Goal: Task Accomplishment & Management: Manage account settings

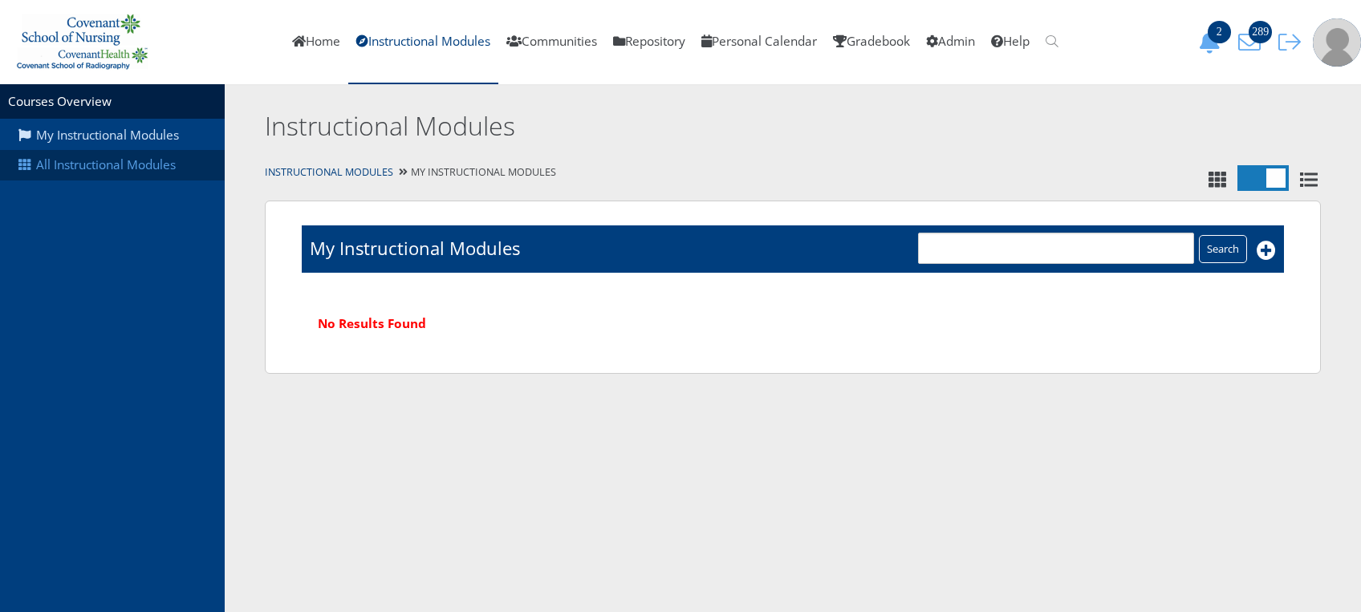
click at [170, 165] on link "All Instructional Modules" at bounding box center [112, 165] width 225 height 30
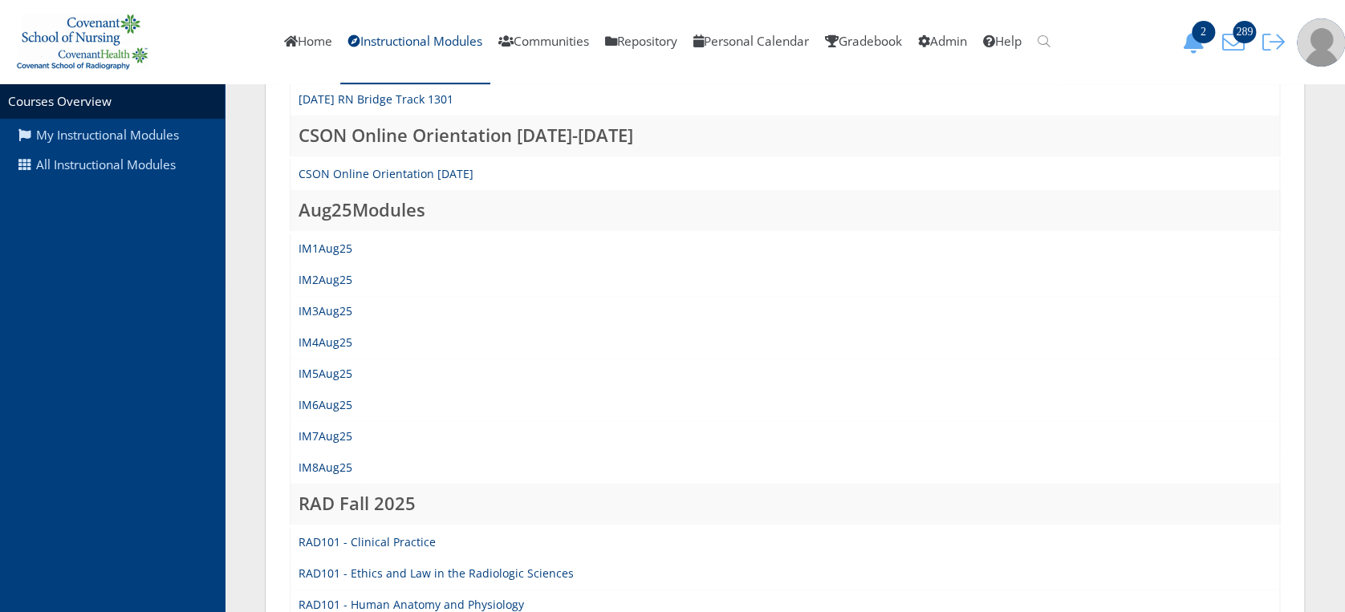
scroll to position [309, 0]
click at [327, 367] on link "IM5Aug25" at bounding box center [325, 370] width 54 height 15
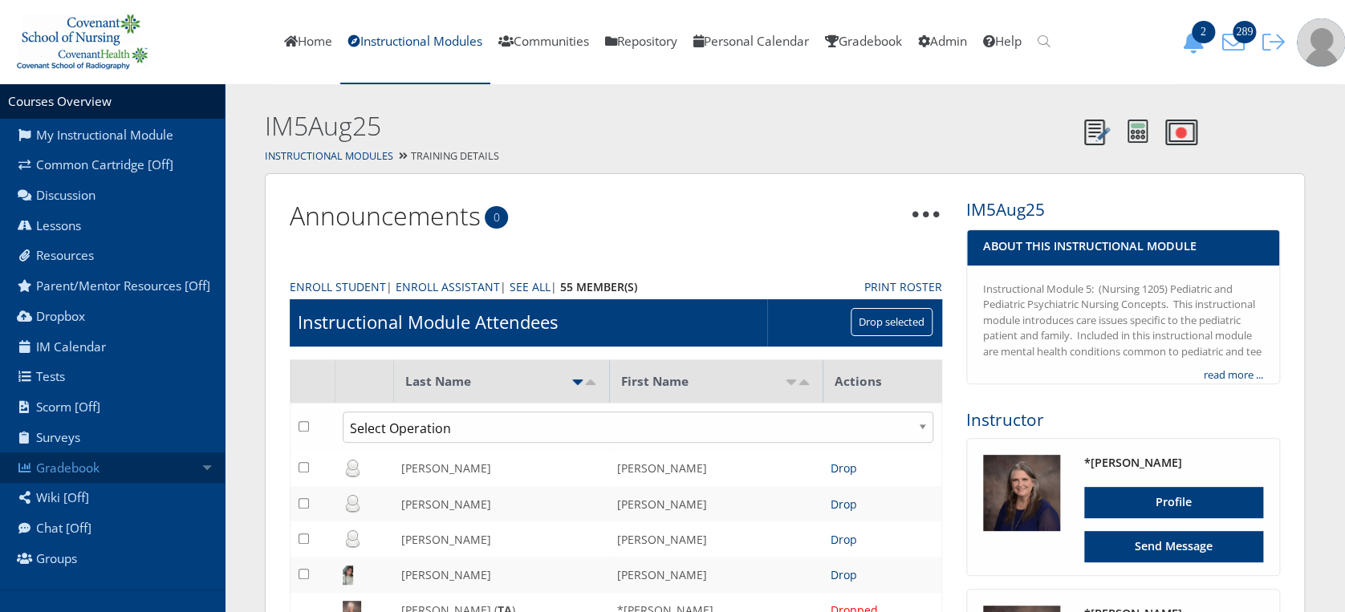
click at [176, 473] on link "Gradebook" at bounding box center [112, 468] width 225 height 30
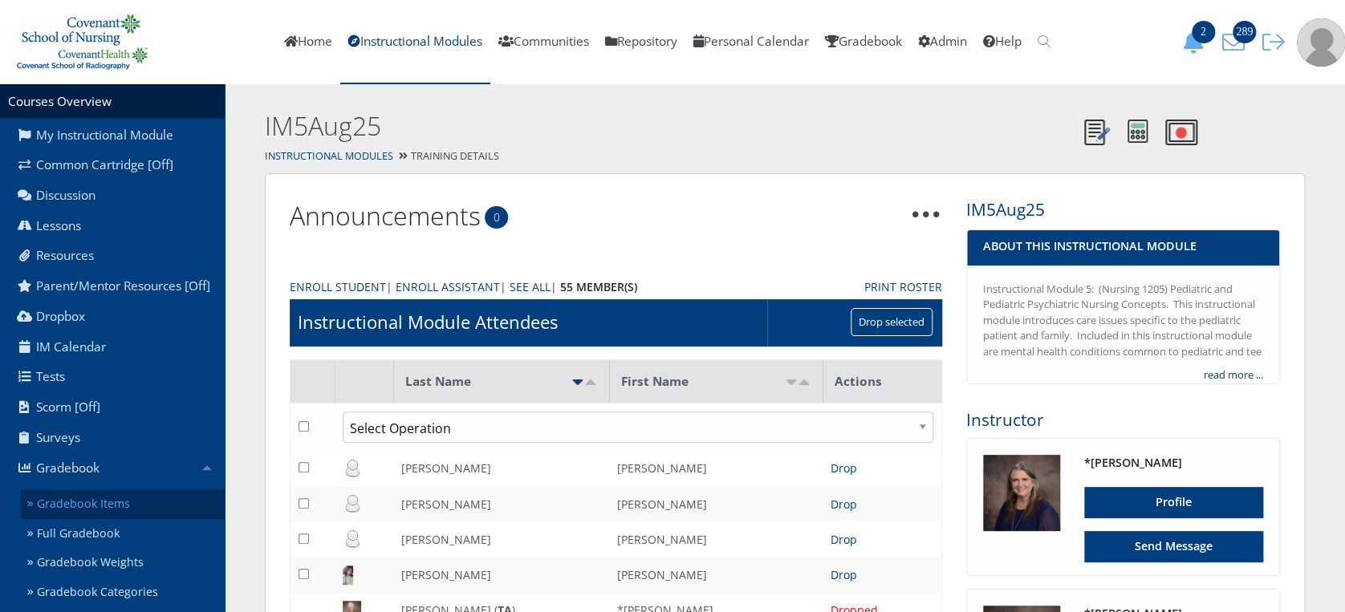
click at [160, 504] on link "Gradebook Items" at bounding box center [123, 504] width 204 height 30
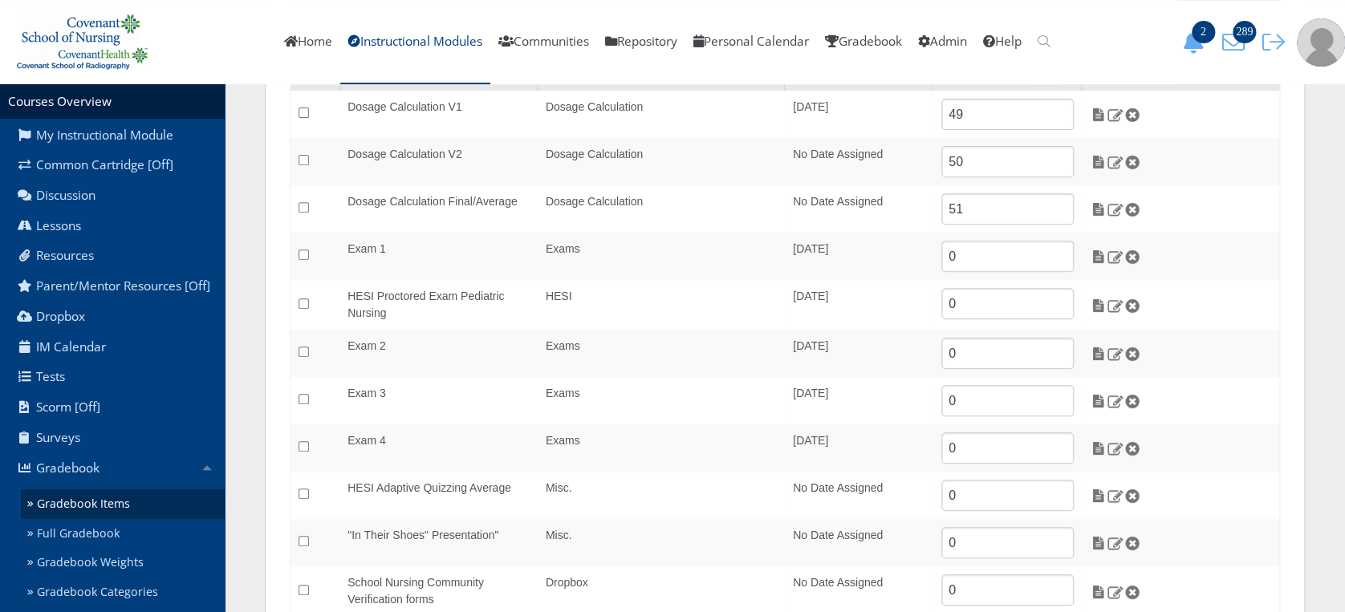
scroll to position [219, 0]
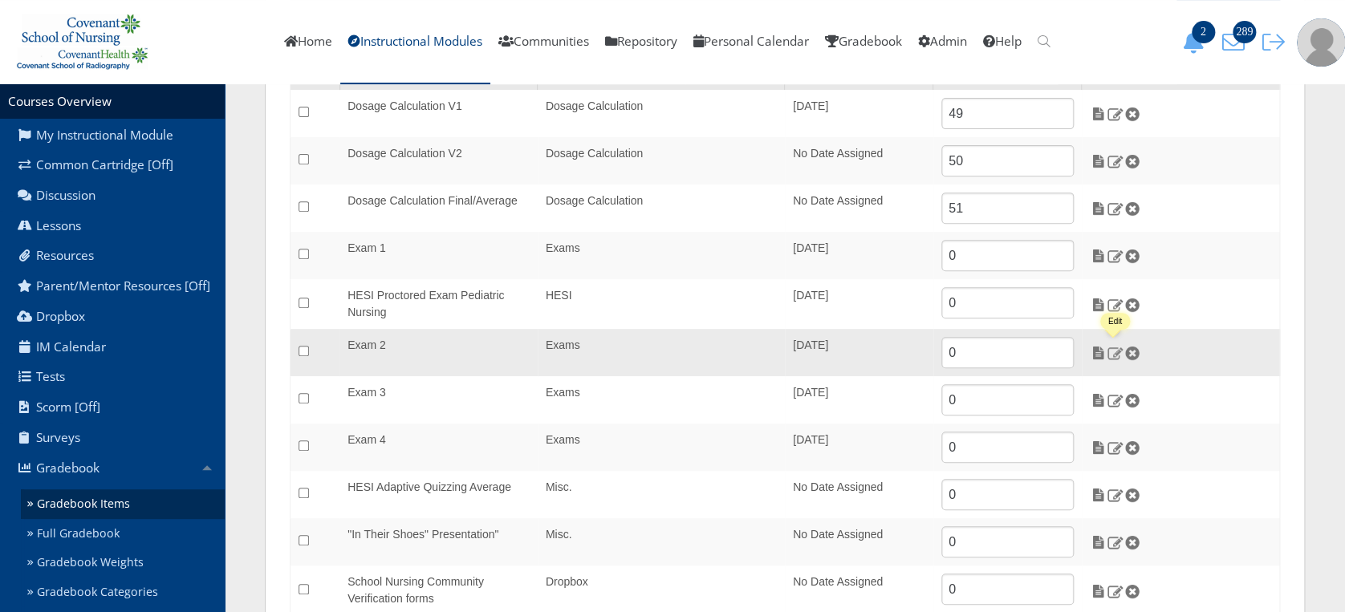
click at [1114, 352] on img at bounding box center [1114, 353] width 17 height 14
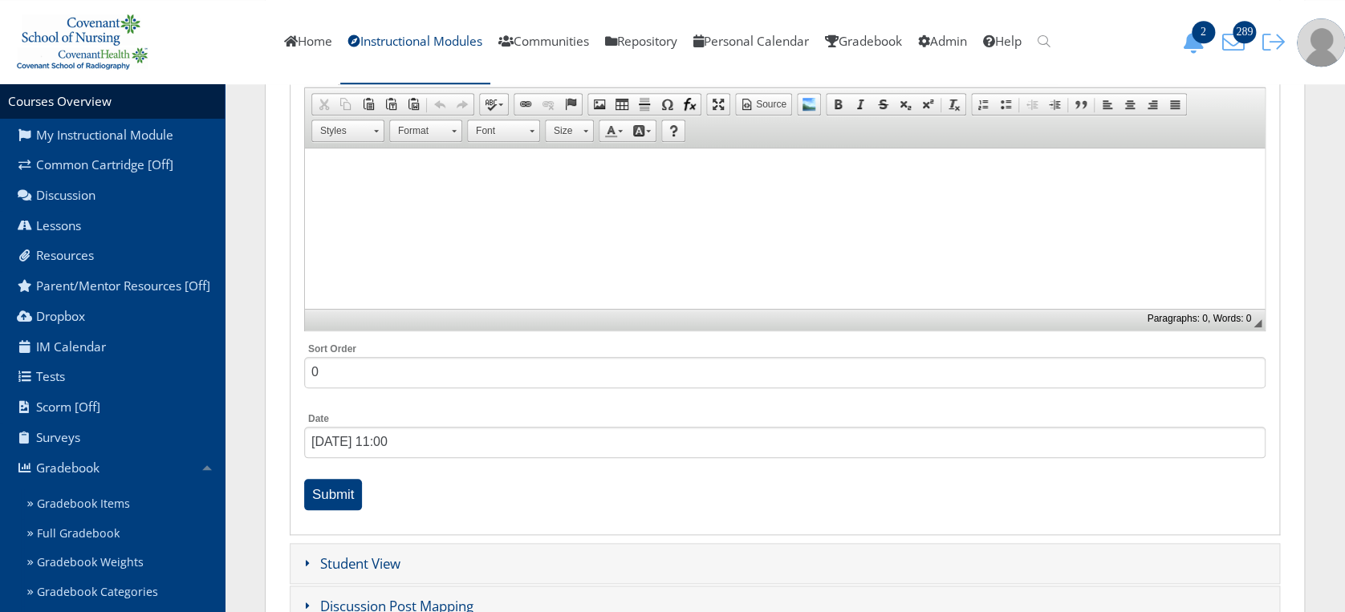
scroll to position [610, 0]
click at [351, 437] on input "04/14/2025 11:00" at bounding box center [784, 441] width 961 height 31
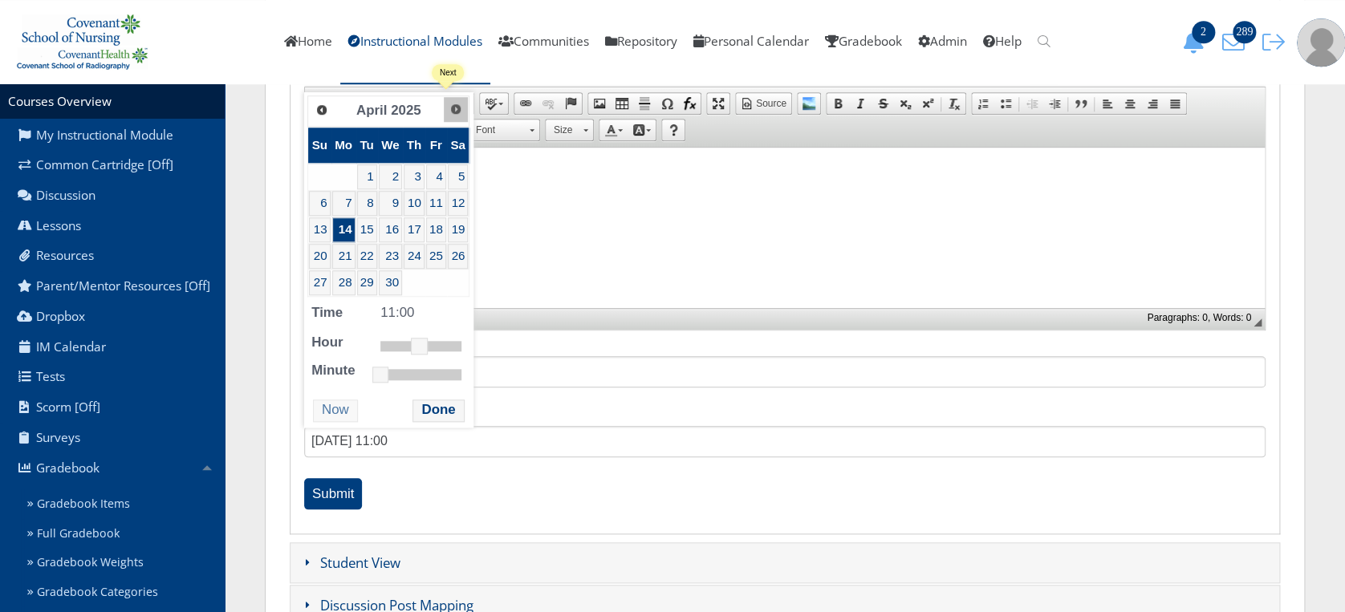
click at [449, 107] on span "Next" at bounding box center [455, 109] width 13 height 13
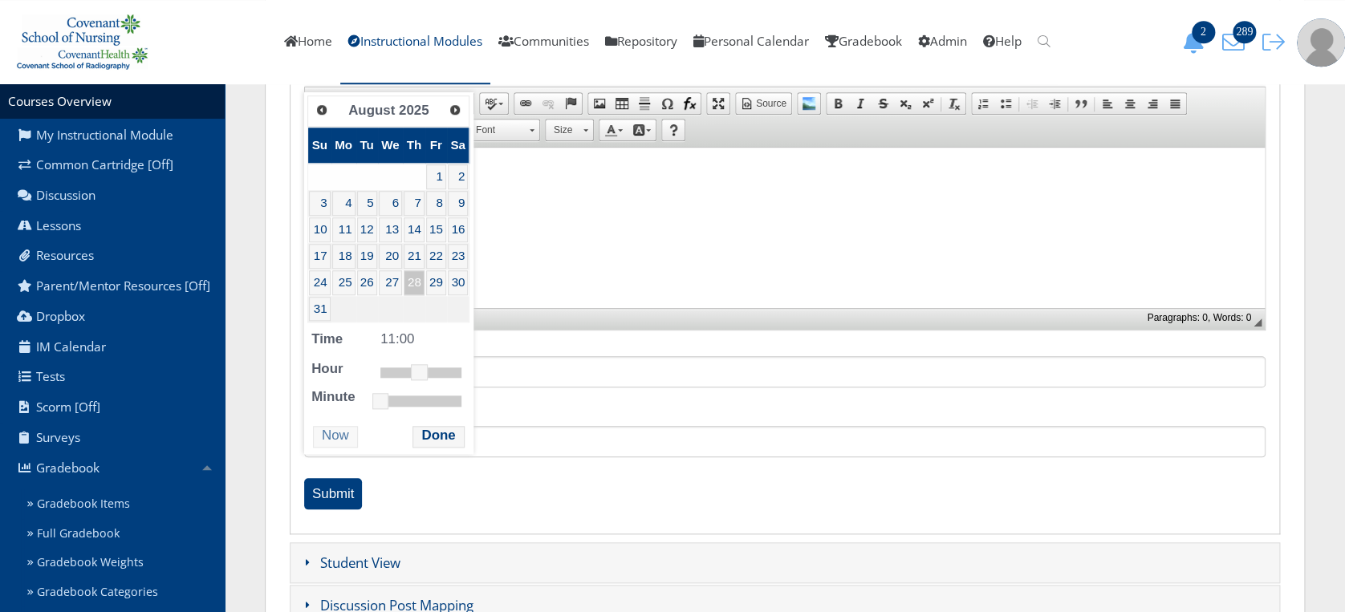
click at [410, 276] on link "28" at bounding box center [414, 282] width 21 height 25
type input "08/28/2025 13:00"
drag, startPoint x: 417, startPoint y: 366, endPoint x: 425, endPoint y: 371, distance: 9.4
click at [425, 371] on link at bounding box center [426, 372] width 16 height 16
click at [424, 433] on button "Done" at bounding box center [437, 437] width 51 height 22
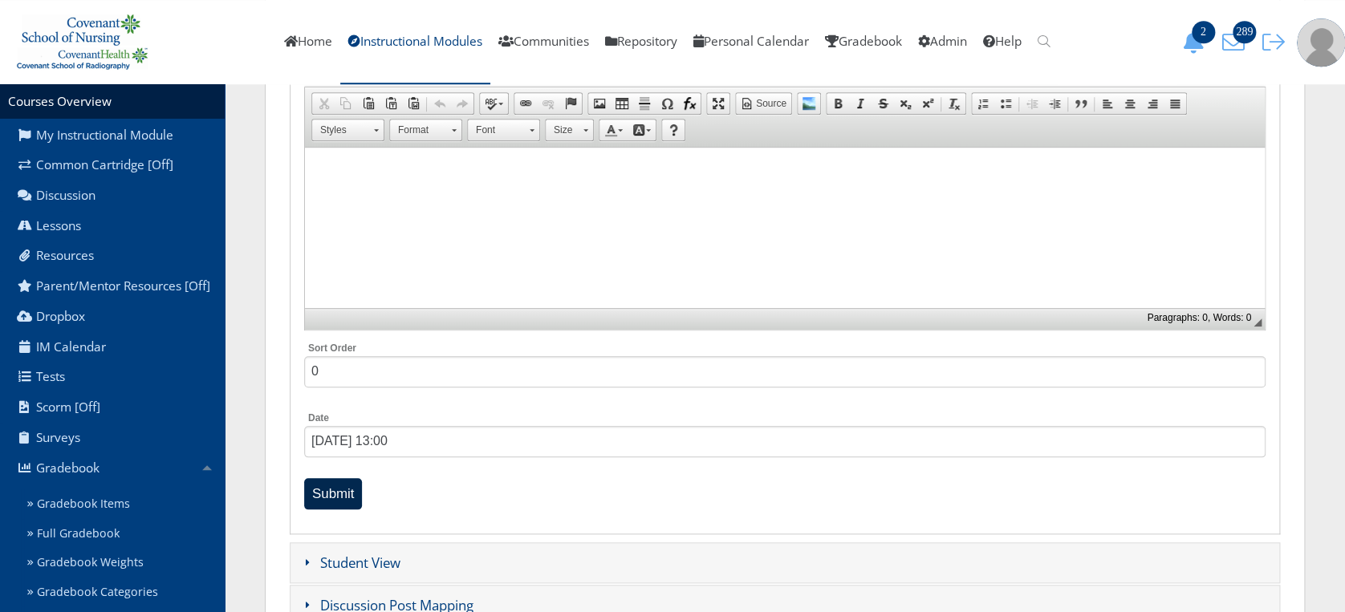
click at [339, 485] on input "Submit" at bounding box center [333, 493] width 59 height 31
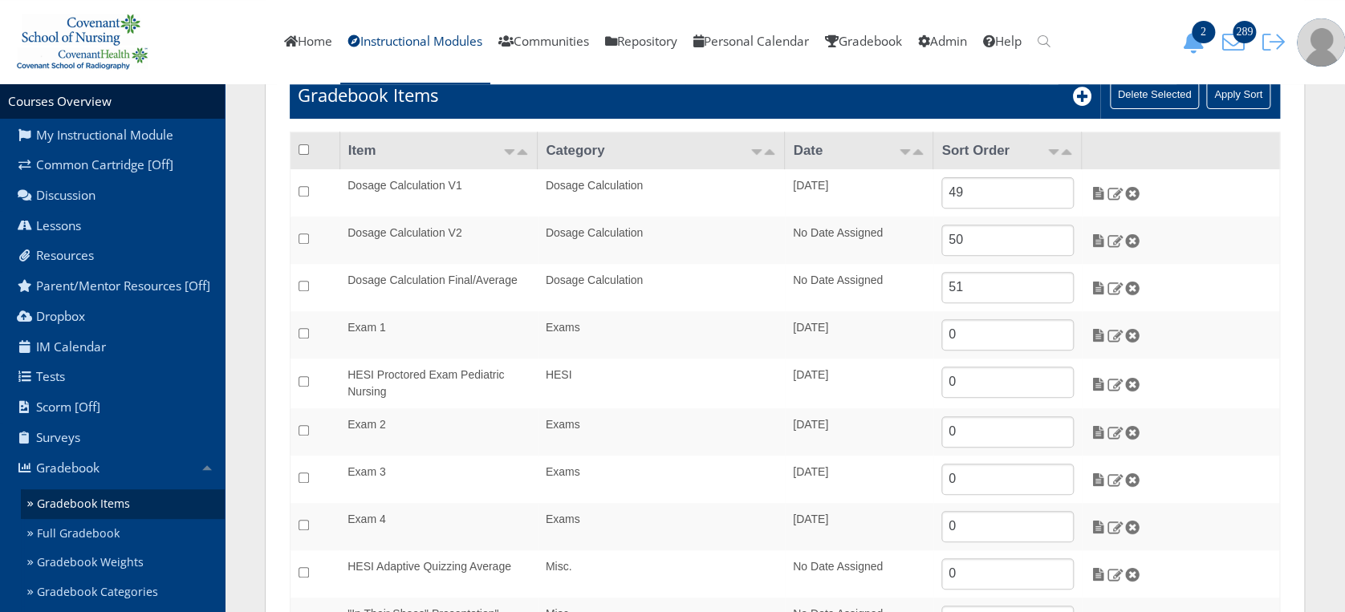
scroll to position [199, 0]
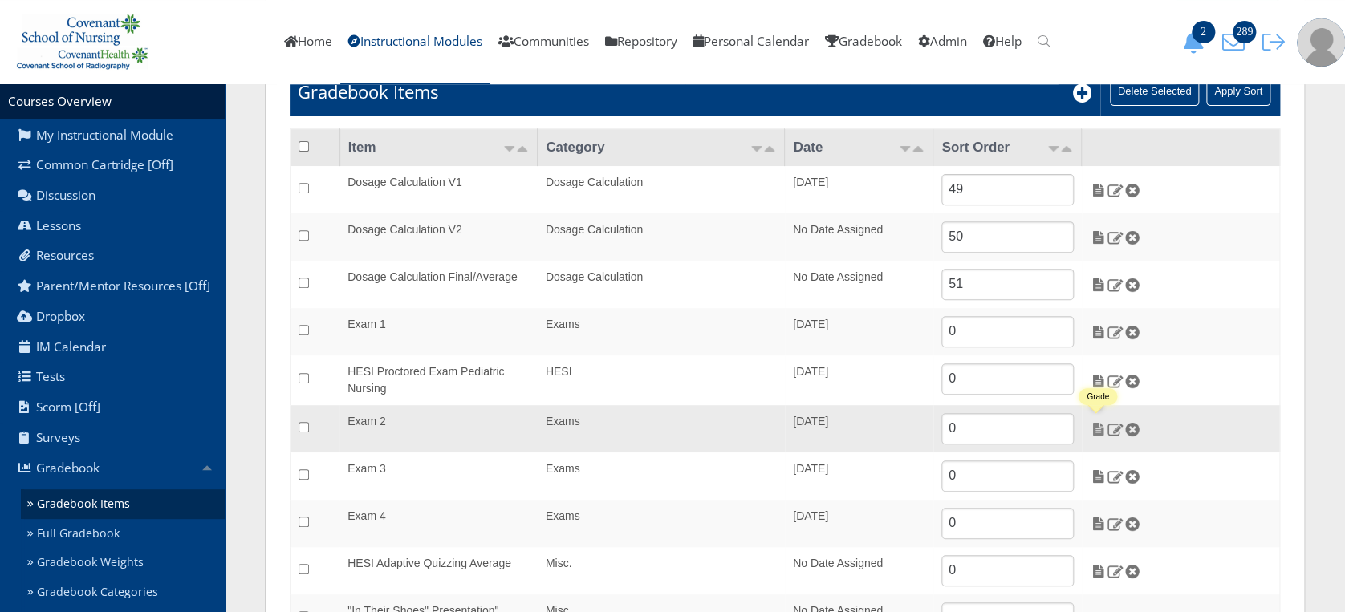
click at [1098, 426] on img at bounding box center [1098, 429] width 17 height 14
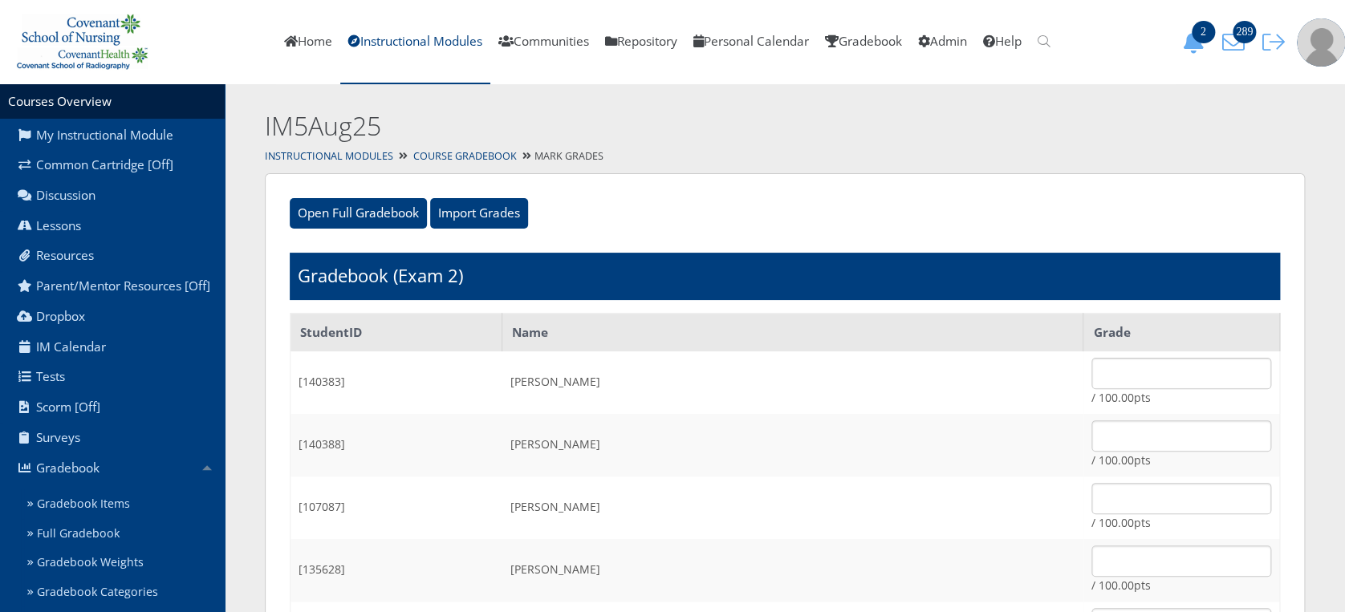
click at [493, 217] on input "Import Grades" at bounding box center [479, 213] width 98 height 30
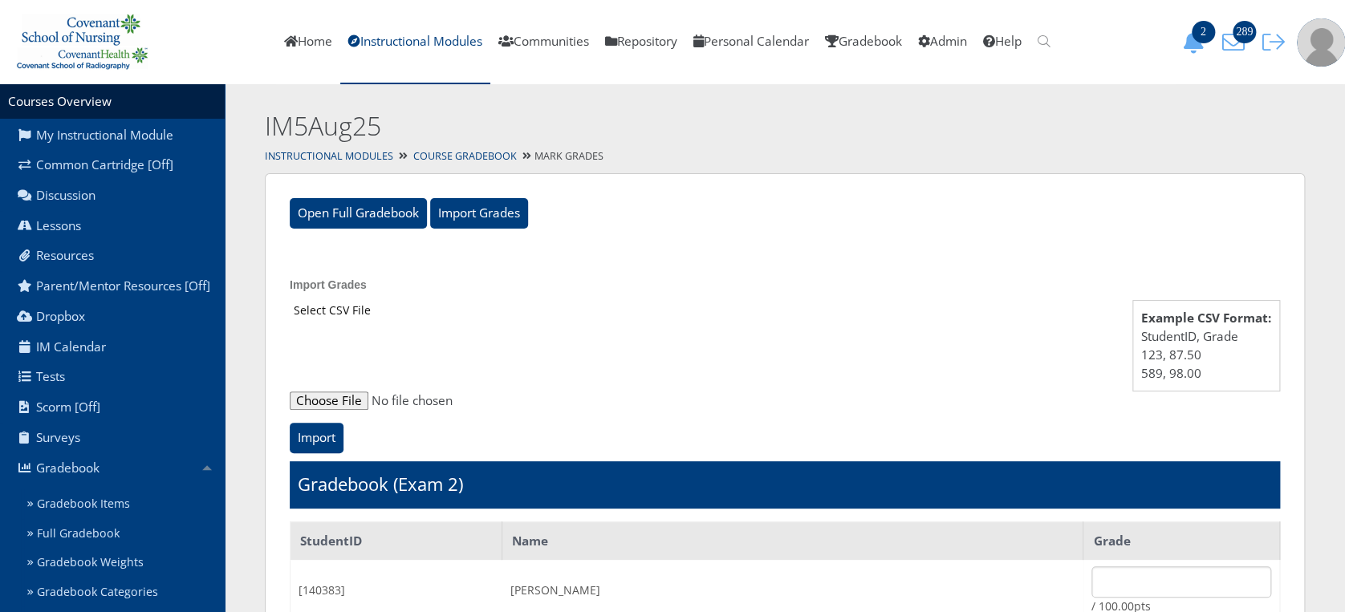
click at [331, 395] on input "file" at bounding box center [785, 401] width 990 height 19
type input "C:\fakepath\ET_Results_IM5Aug25E2.csv"
click at [320, 443] on input "Import" at bounding box center [317, 438] width 54 height 30
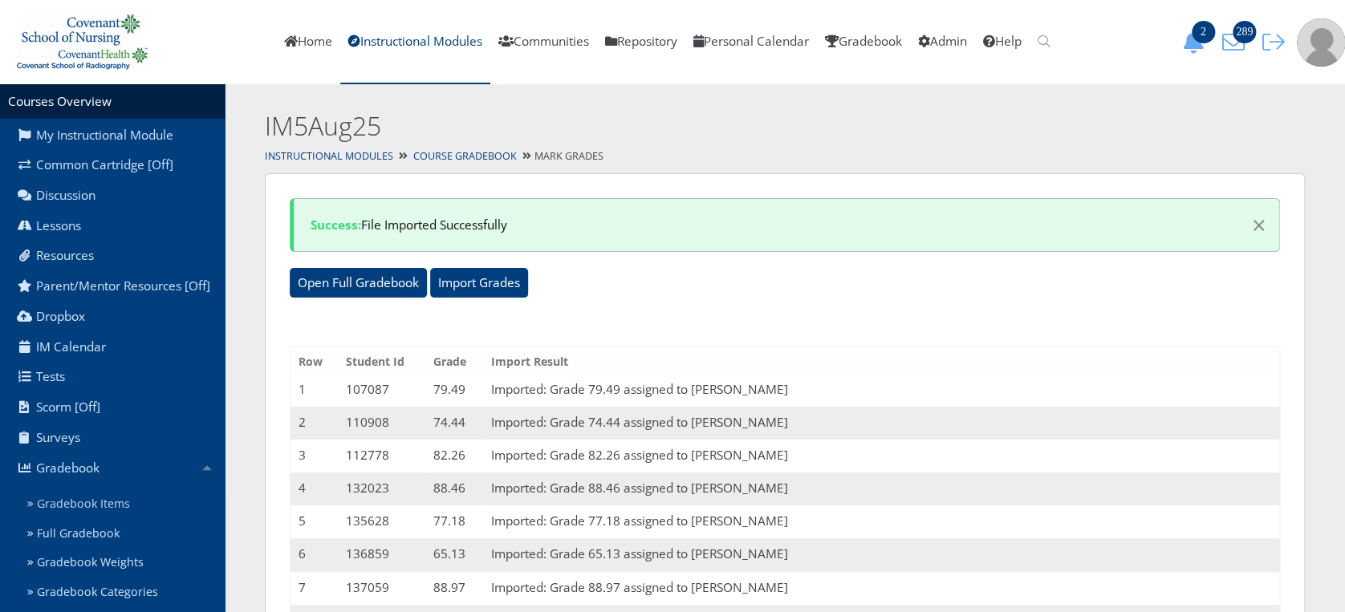
click at [156, 505] on link "Gradebook Items" at bounding box center [123, 504] width 204 height 30
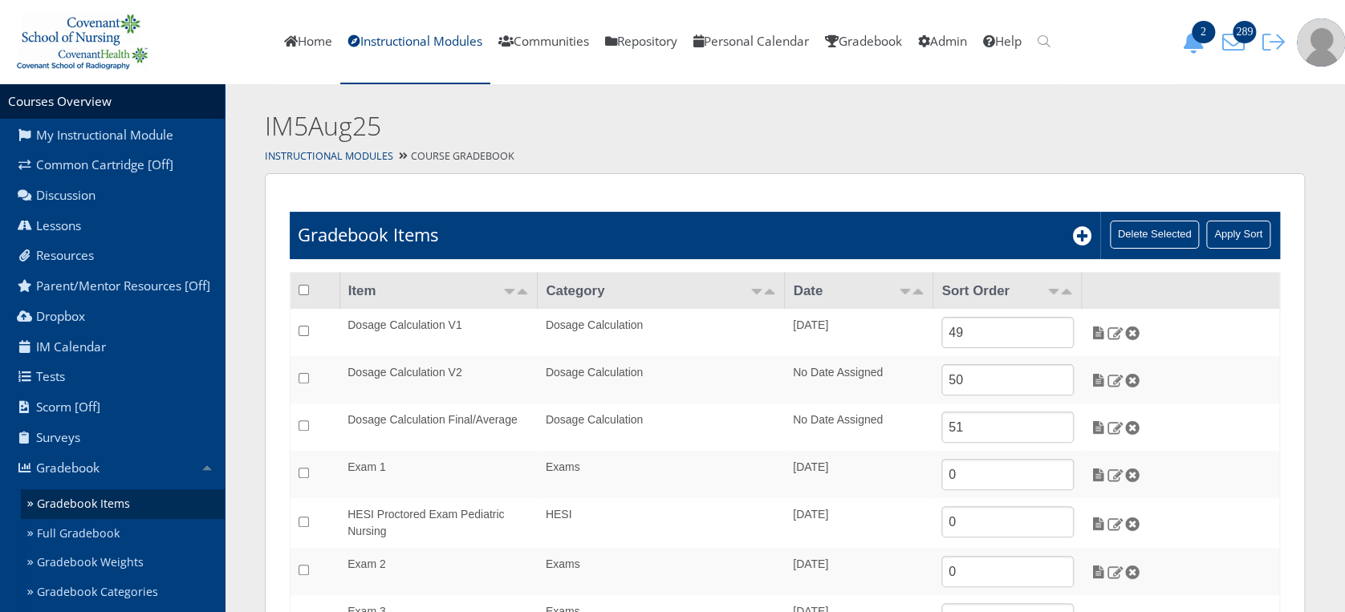
scroll to position [148, 0]
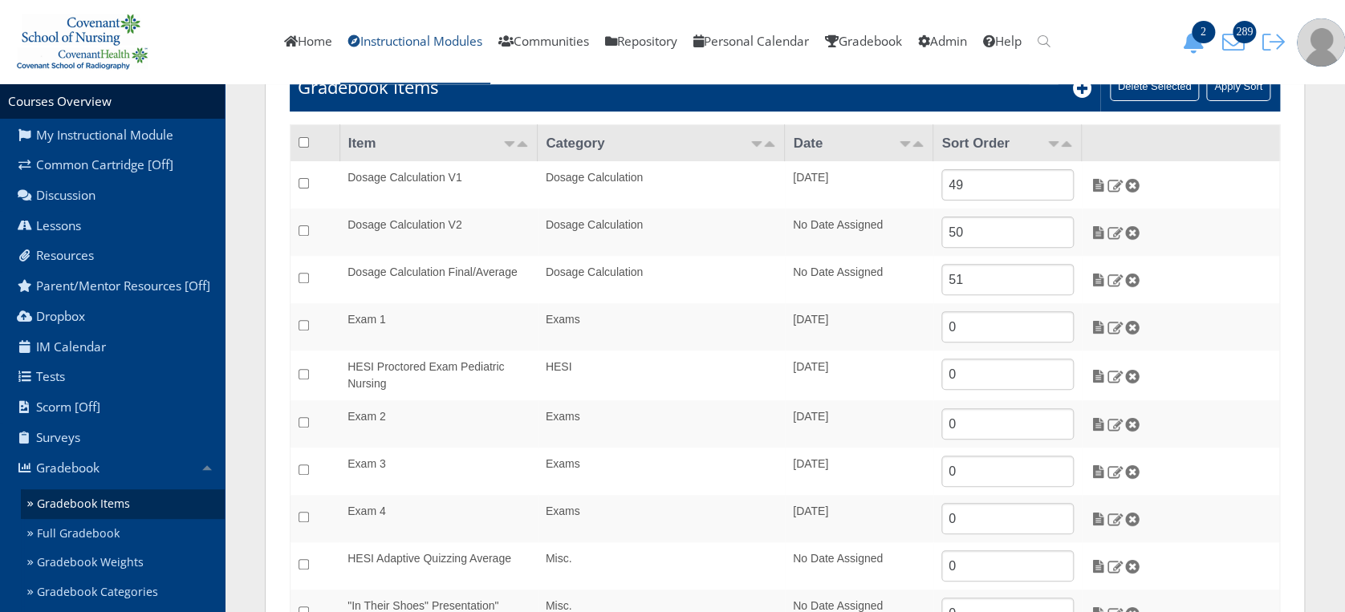
click at [388, 47] on link "Instructional Modules" at bounding box center [415, 42] width 150 height 84
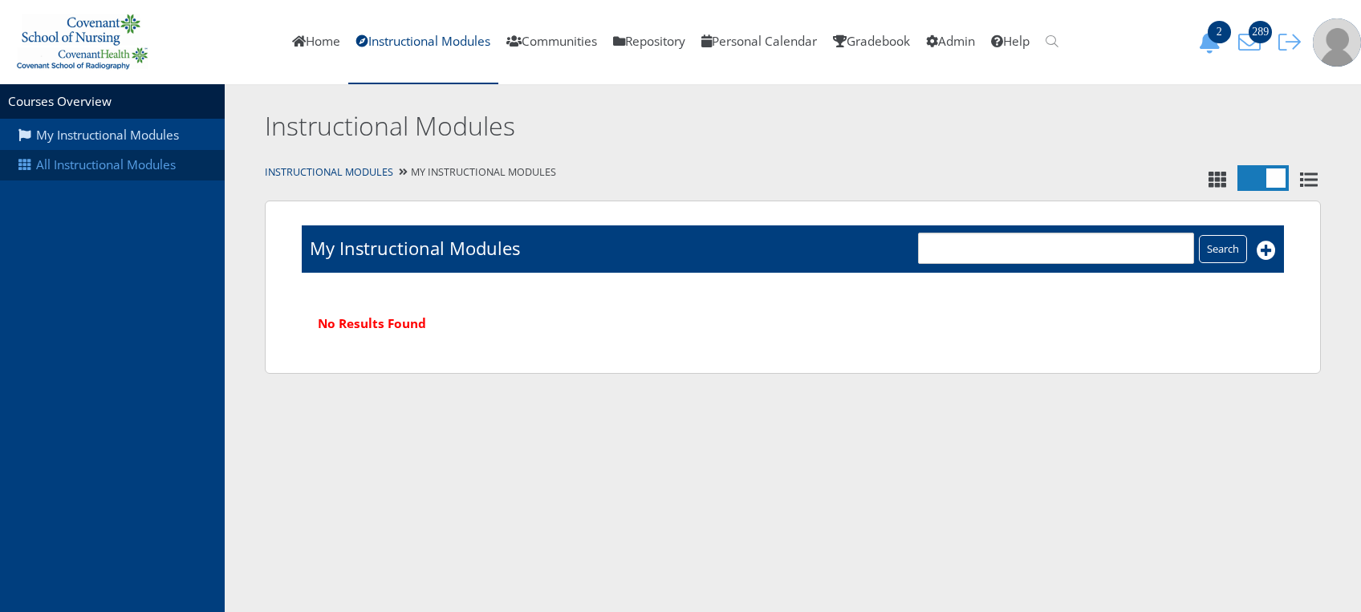
click at [149, 160] on link "All Instructional Modules" at bounding box center [112, 165] width 225 height 30
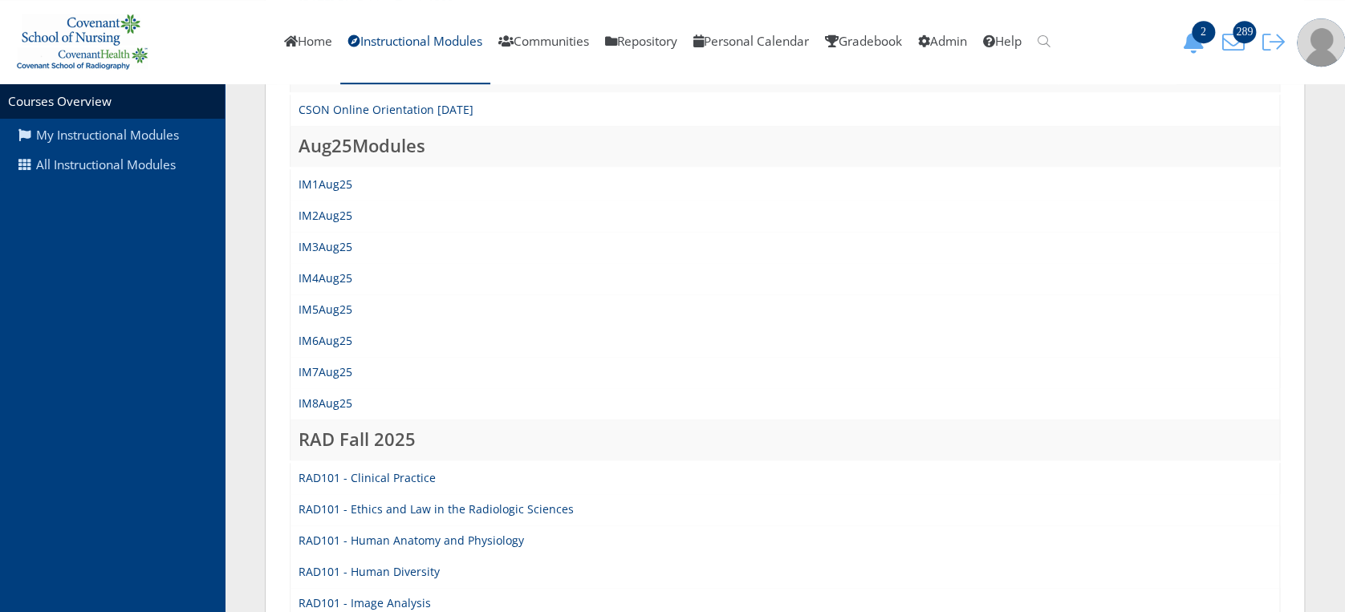
scroll to position [321, 0]
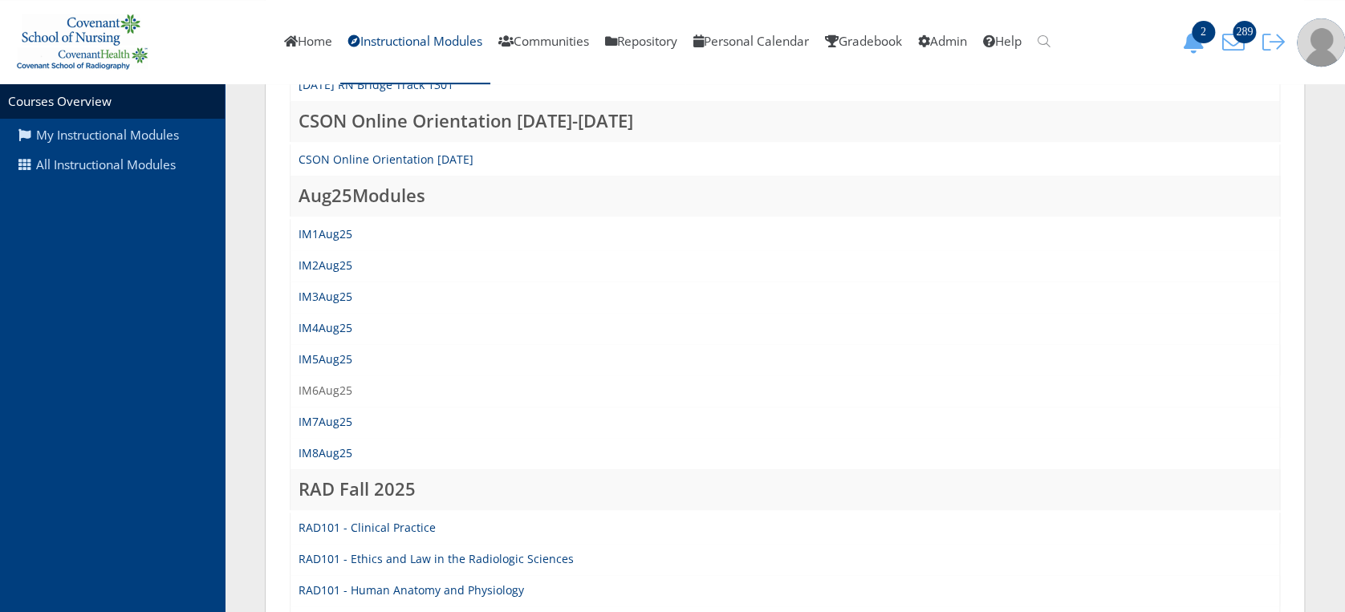
click at [331, 384] on link "IM6Aug25" at bounding box center [325, 390] width 54 height 15
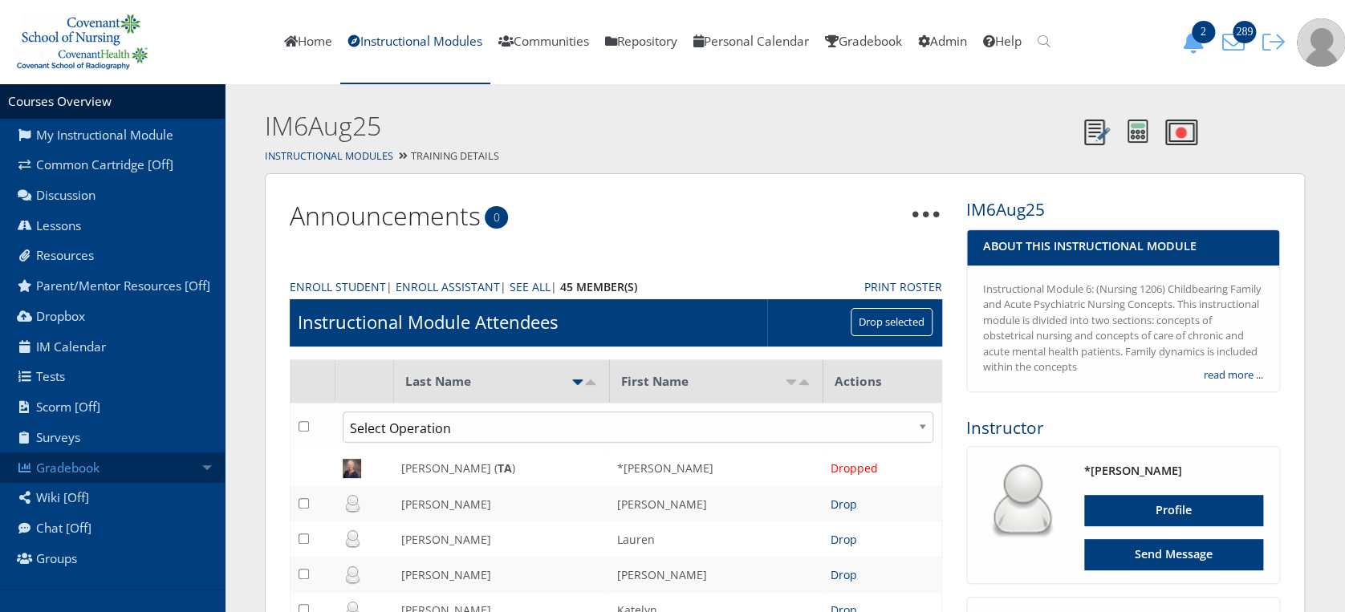
click at [144, 473] on link "Gradebook" at bounding box center [112, 468] width 225 height 30
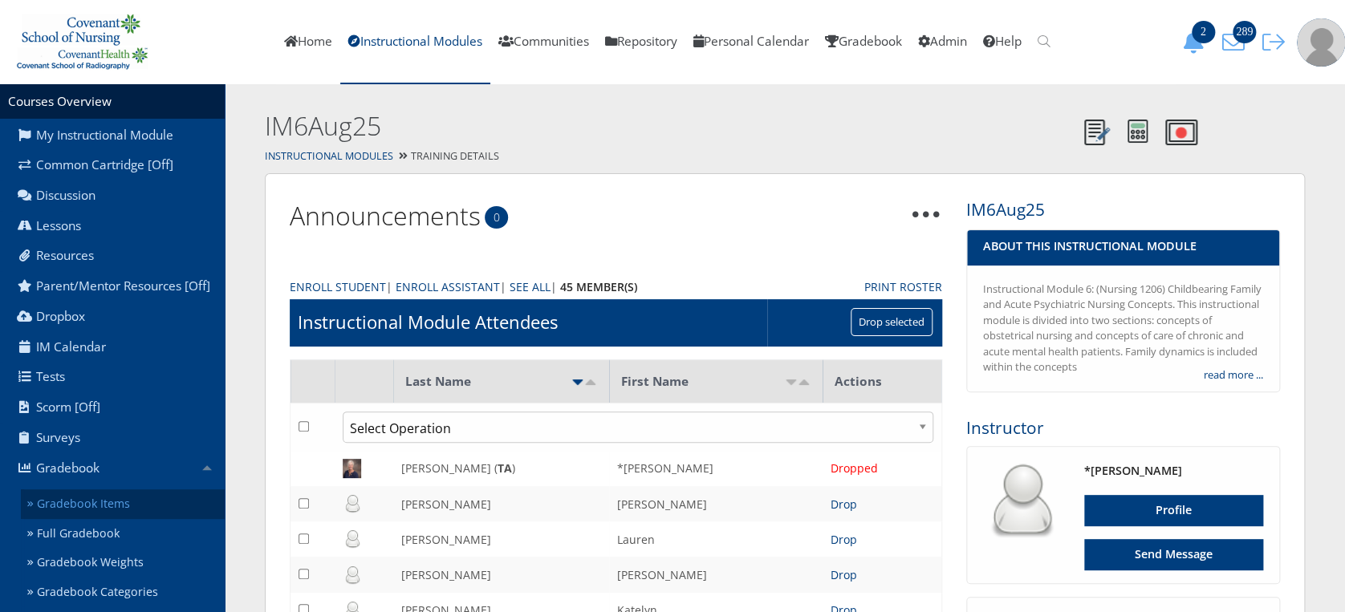
click at [145, 502] on link "Gradebook Items" at bounding box center [123, 504] width 204 height 30
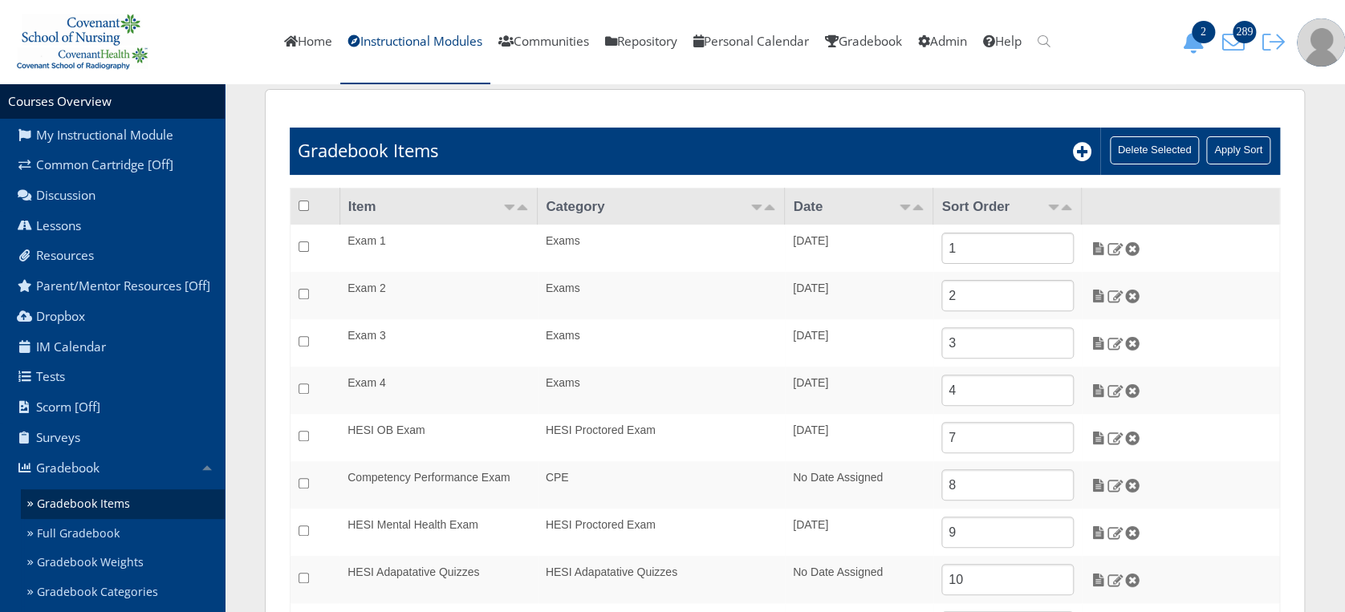
scroll to position [104, 0]
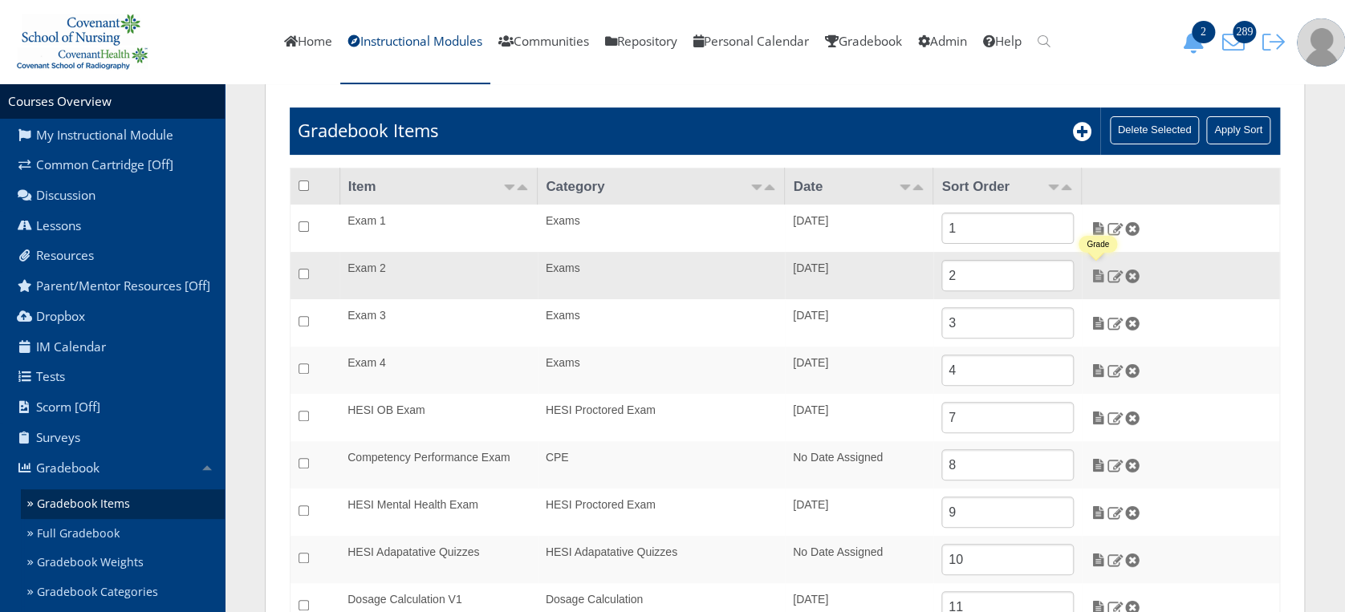
click at [1098, 277] on img at bounding box center [1098, 276] width 17 height 14
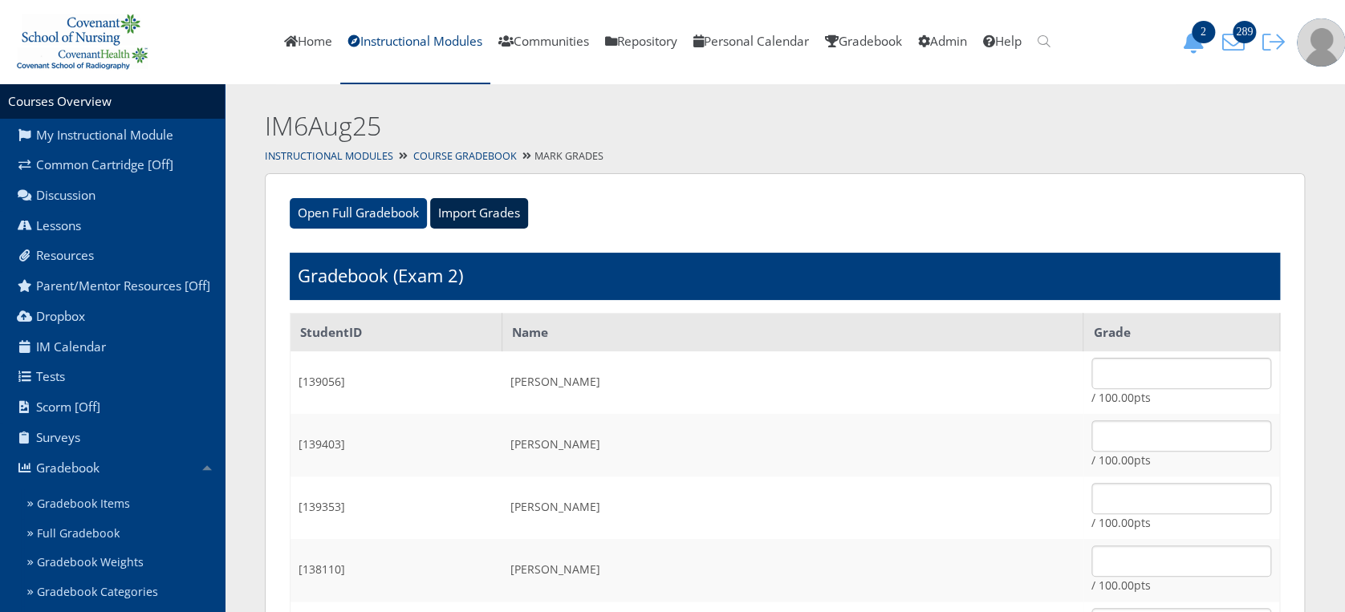
click at [492, 210] on input "Import Grades" at bounding box center [479, 213] width 98 height 30
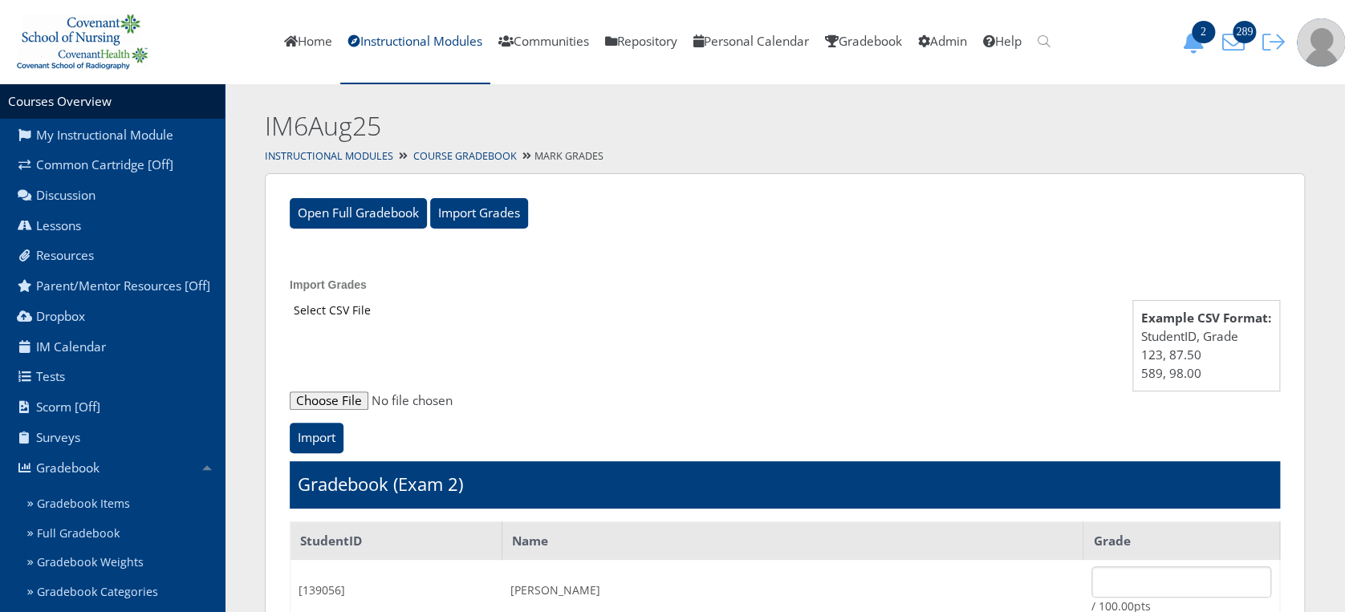
click at [330, 400] on input "file" at bounding box center [785, 401] width 990 height 19
click at [327, 400] on input "file" at bounding box center [785, 401] width 990 height 19
type input "C:\fakepath\ET_Results_IM6Aug25E2.csv"
click at [308, 435] on input "Import" at bounding box center [317, 438] width 54 height 30
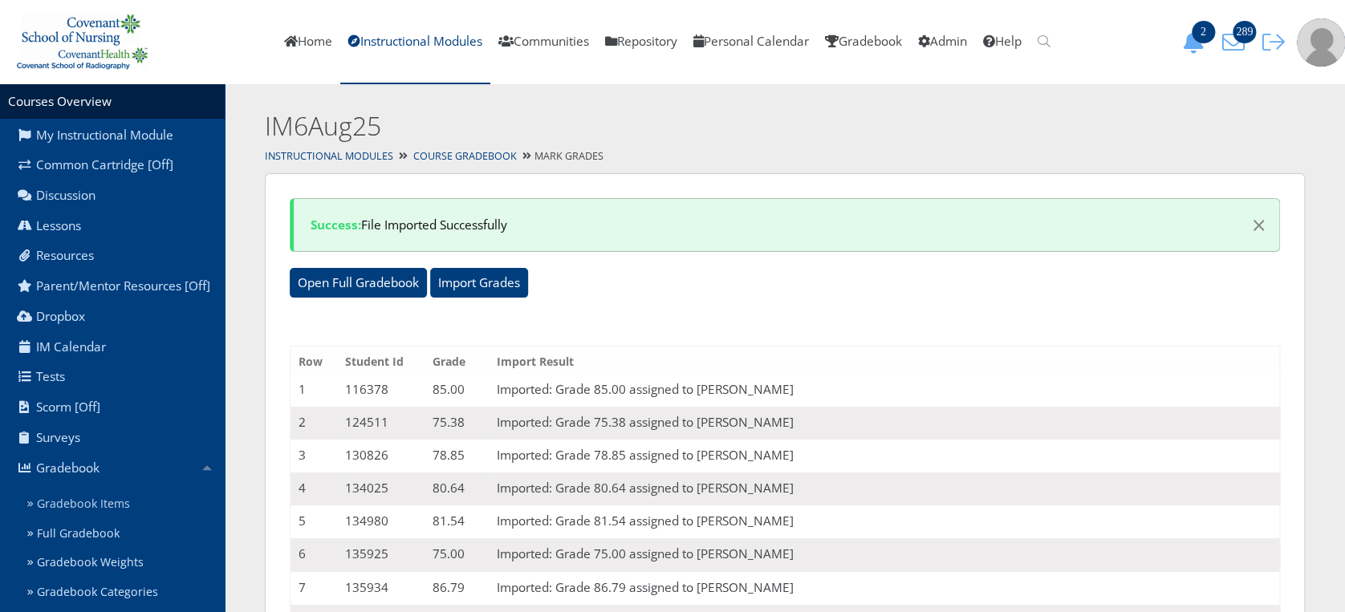
click at [93, 506] on link "Gradebook Items" at bounding box center [123, 504] width 204 height 30
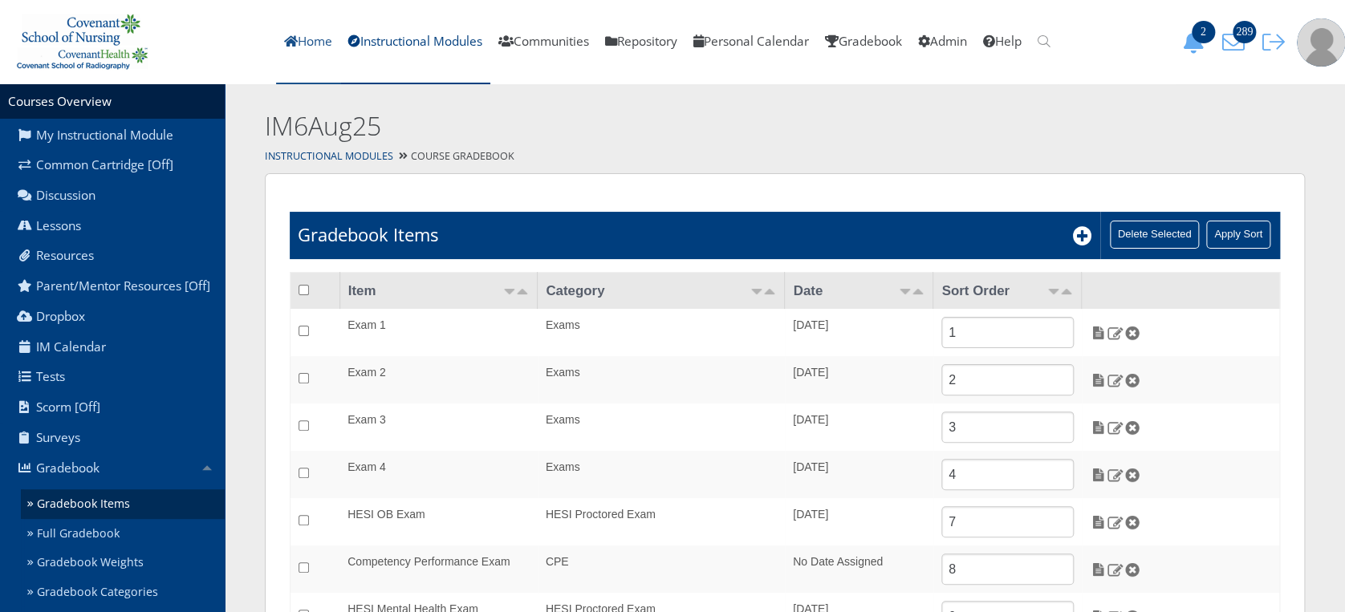
click at [323, 46] on link "Home" at bounding box center [308, 42] width 64 height 84
